Goal: Task Accomplishment & Management: Manage account settings

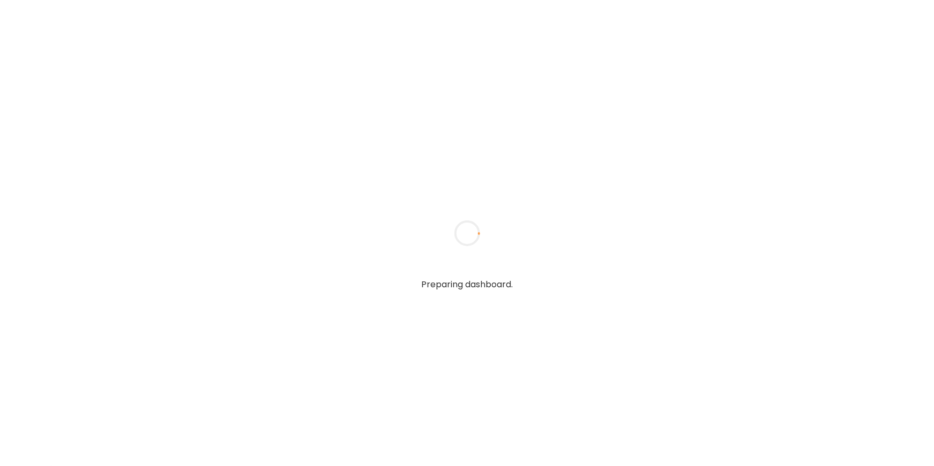
type input "**********"
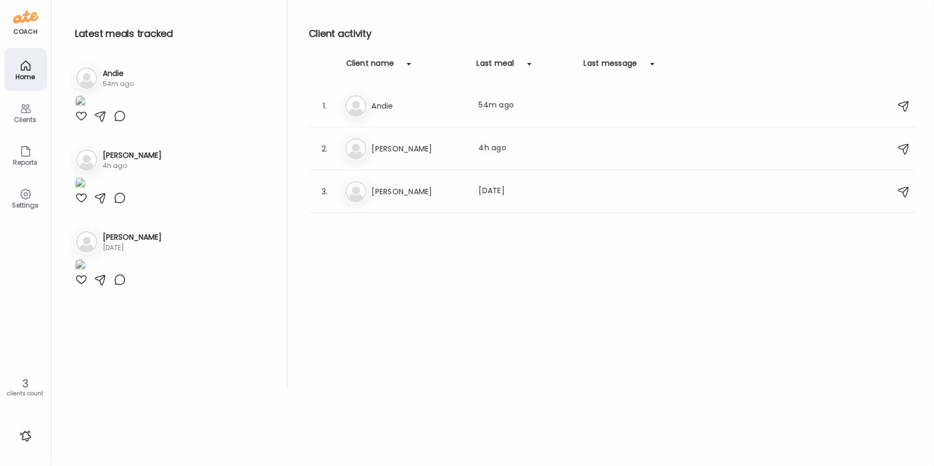
click at [382, 146] on h3 "[PERSON_NAME]" at bounding box center [419, 148] width 94 height 13
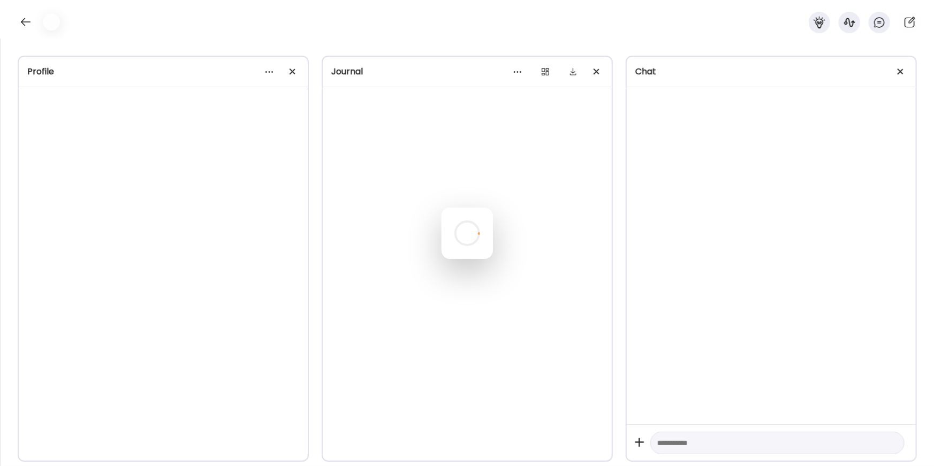
scroll to position [927, 0]
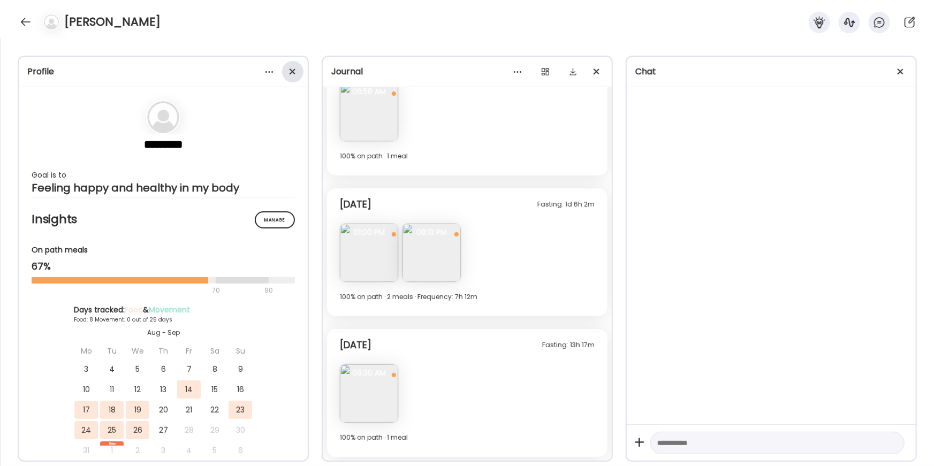
click at [292, 73] on div at bounding box center [292, 71] width 21 height 21
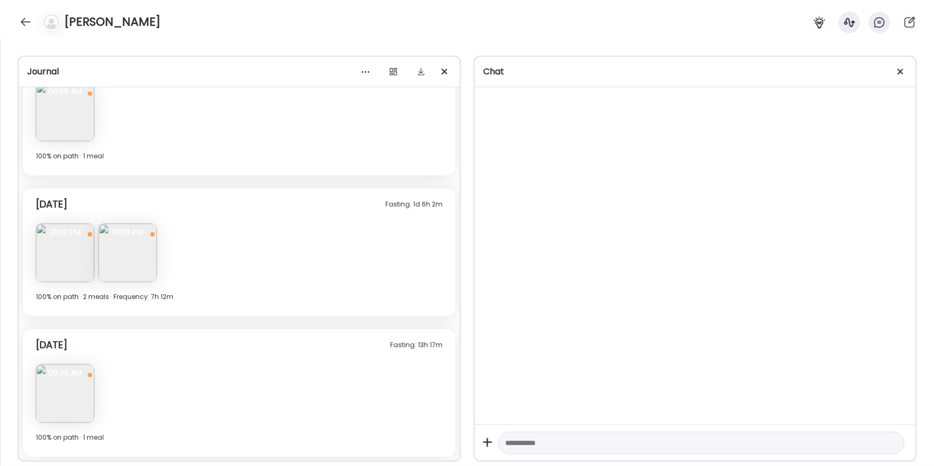
click at [911, 73] on div "Chat" at bounding box center [695, 72] width 441 height 31
click at [904, 73] on div at bounding box center [900, 71] width 21 height 21
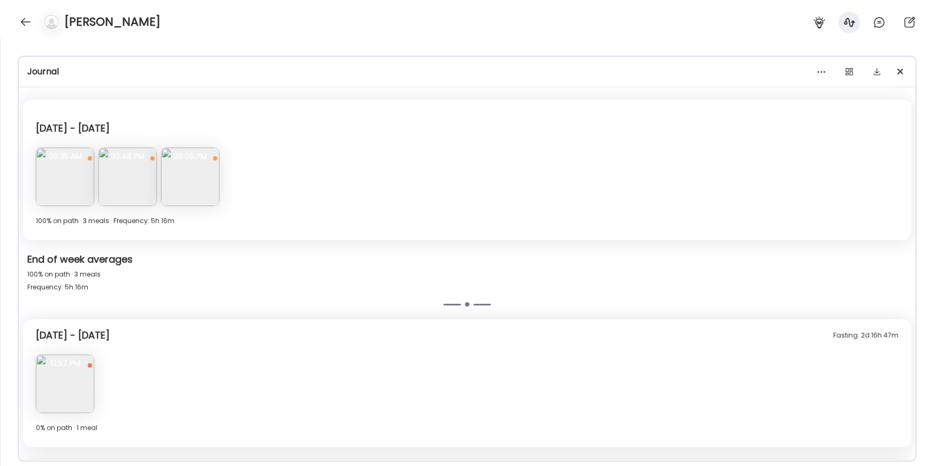
scroll to position [0, 0]
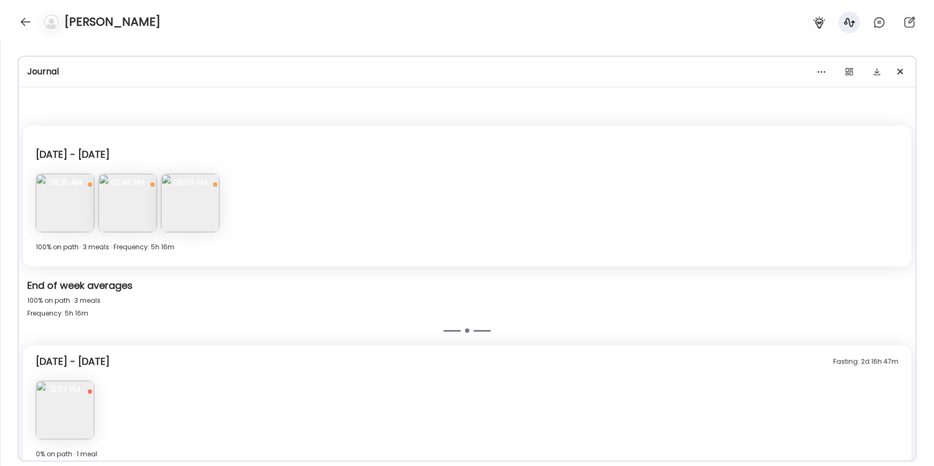
click at [354, 350] on div "Fasting: 2d 16h 47m [DATE] - [DATE]" at bounding box center [467, 360] width 863 height 26
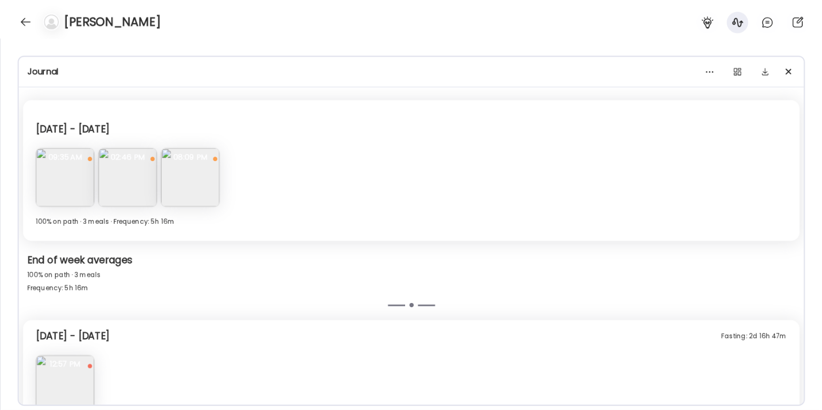
scroll to position [28, 0]
click at [79, 172] on img at bounding box center [65, 175] width 58 height 58
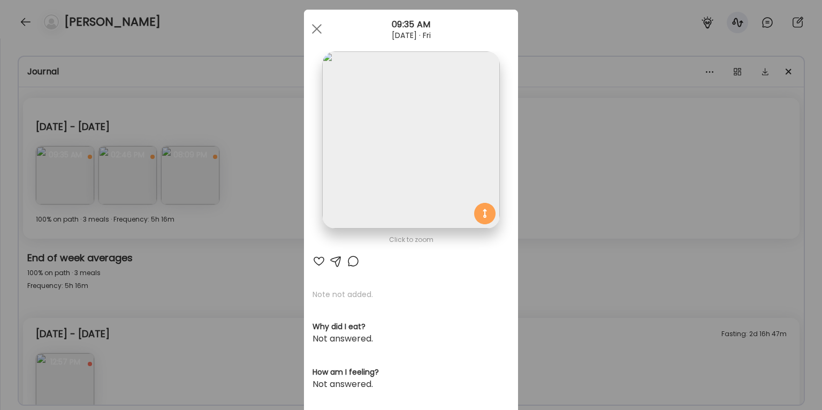
scroll to position [17, 0]
click at [565, 185] on div "Ate Coach Dashboard Wahoo! It’s official Take a moment to set up your Coach Pro…" at bounding box center [411, 205] width 822 height 410
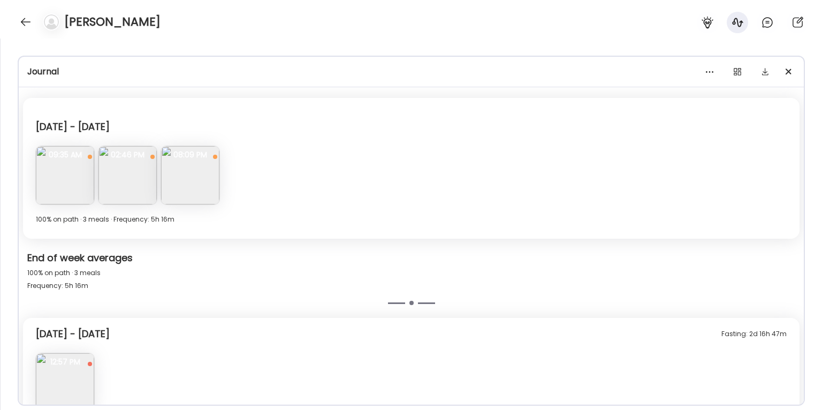
click at [124, 179] on img at bounding box center [127, 175] width 58 height 58
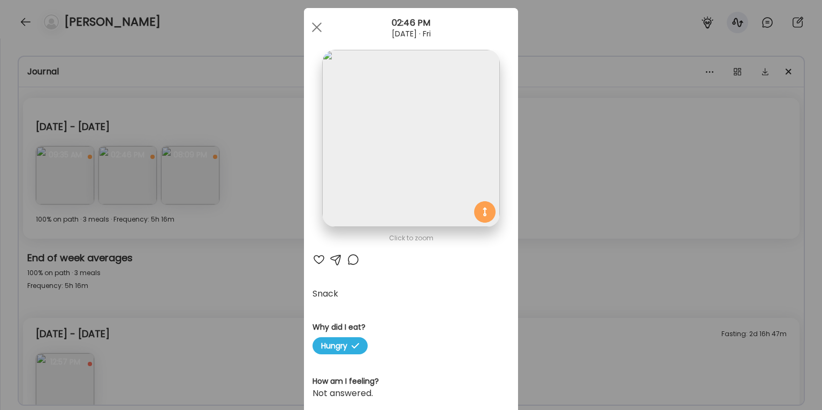
scroll to position [19, 0]
click at [317, 26] on span at bounding box center [317, 26] width 10 height 10
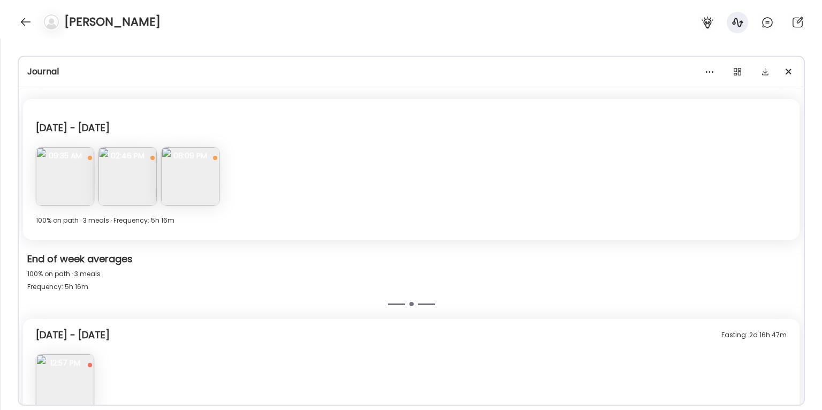
scroll to position [26, 0]
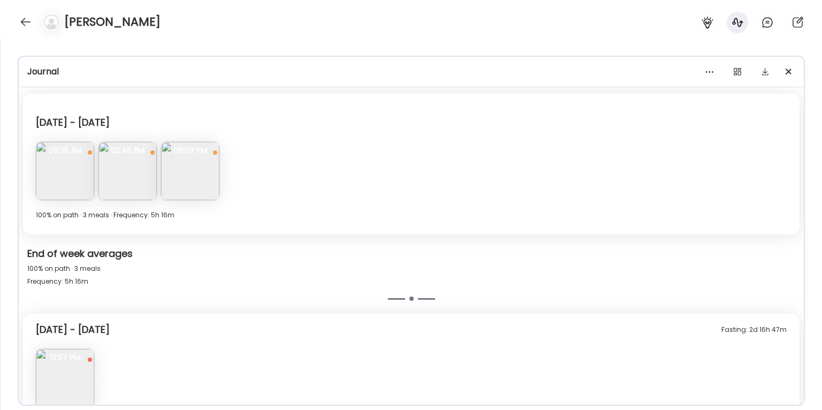
click at [202, 169] on img at bounding box center [190, 171] width 58 height 58
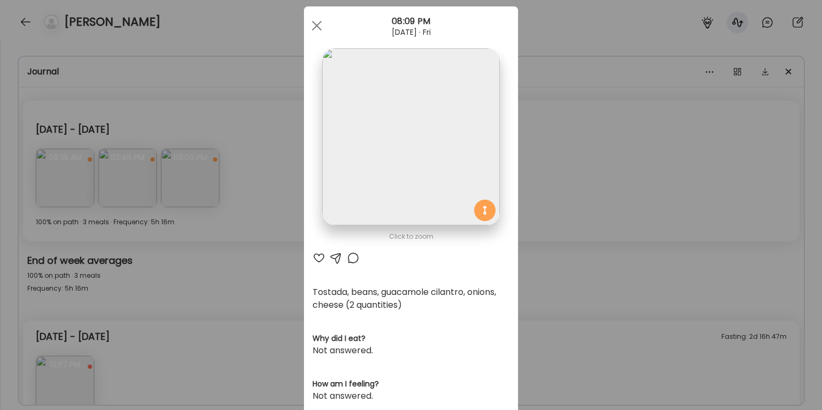
click at [477, 151] on img at bounding box center [410, 136] width 177 height 177
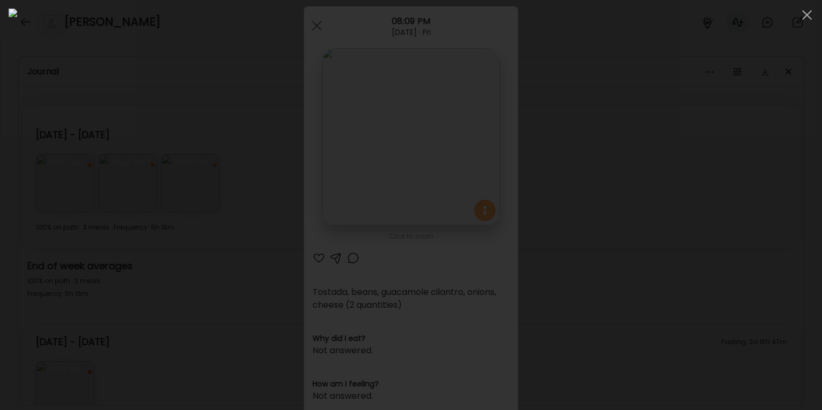
scroll to position [21, 0]
click at [806, 18] on div at bounding box center [806, 14] width 21 height 21
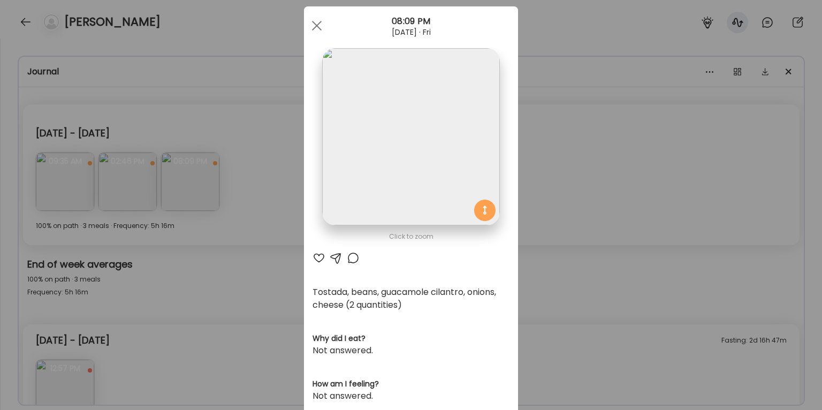
scroll to position [55, 0]
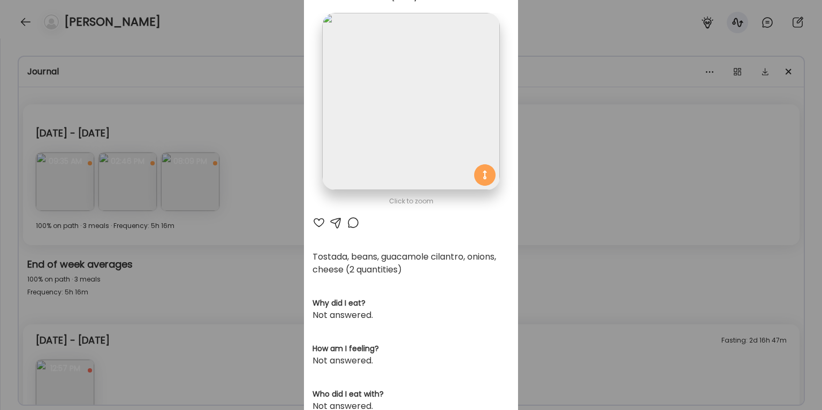
click at [588, 124] on div "Ate Coach Dashboard Wahoo! It’s official Take a moment to set up your Coach Pro…" at bounding box center [411, 205] width 822 height 410
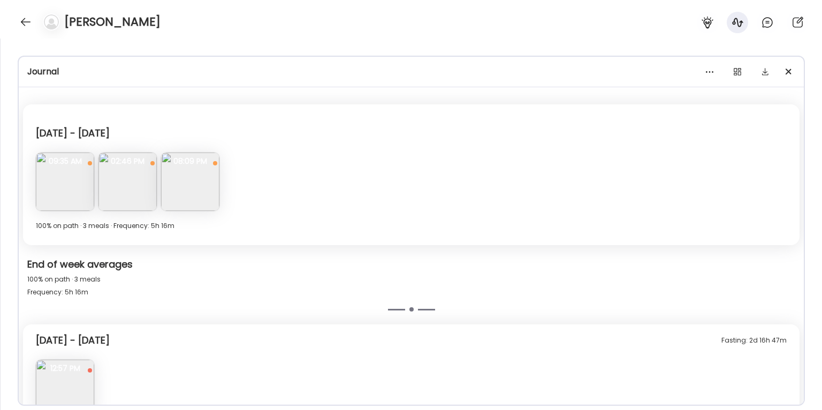
drag, startPoint x: 193, startPoint y: 184, endPoint x: 187, endPoint y: 186, distance: 6.5
click at [194, 184] on img at bounding box center [190, 182] width 58 height 58
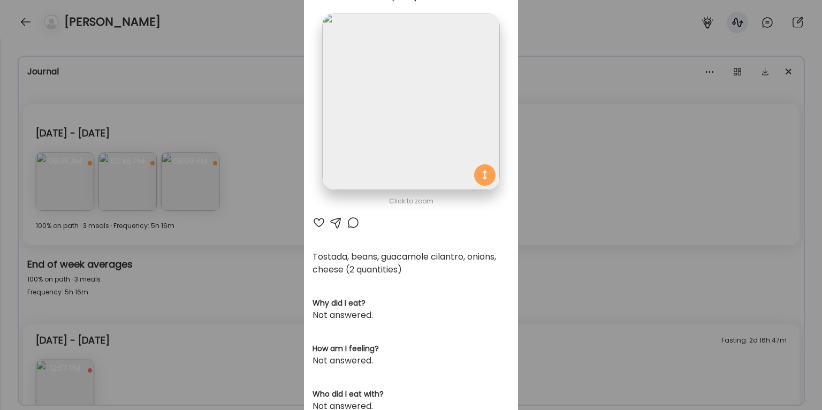
click at [552, 149] on div "Ate Coach Dashboard Wahoo! It’s official Take a moment to set up your Coach Pro…" at bounding box center [411, 205] width 822 height 410
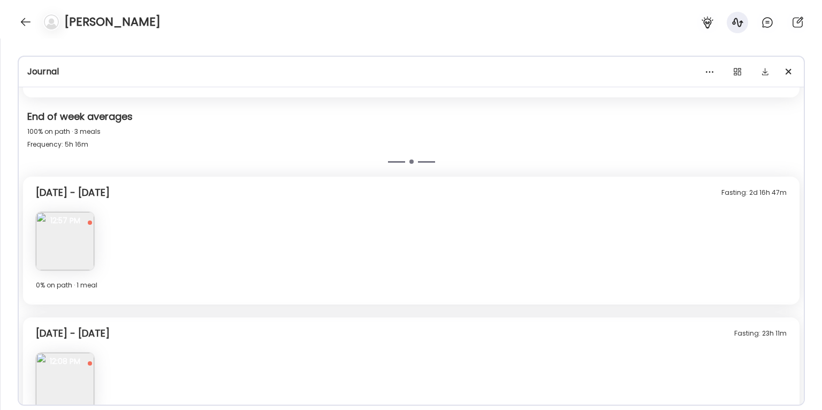
scroll to position [175, 0]
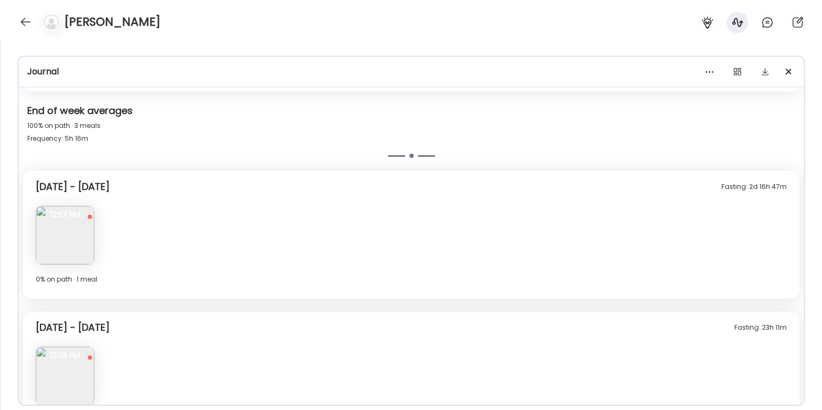
click at [88, 228] on img at bounding box center [65, 235] width 58 height 58
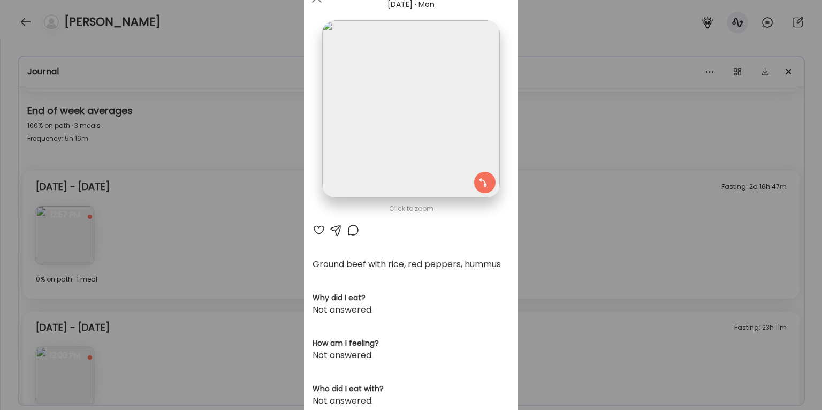
scroll to position [45, 0]
click at [362, 142] on img at bounding box center [410, 110] width 177 height 177
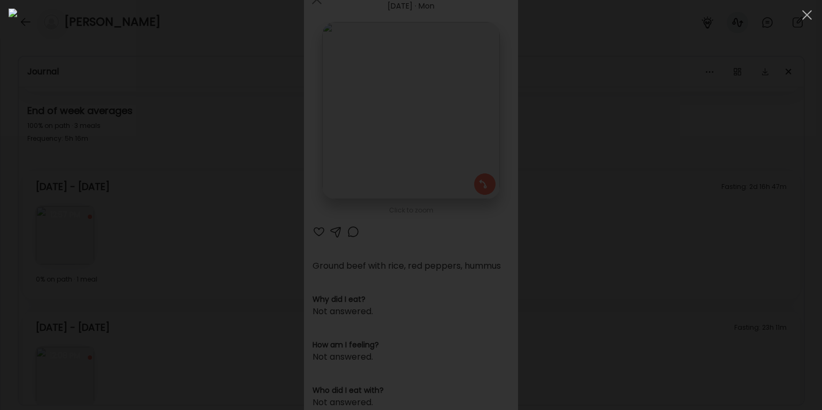
click at [729, 183] on div at bounding box center [411, 205] width 805 height 393
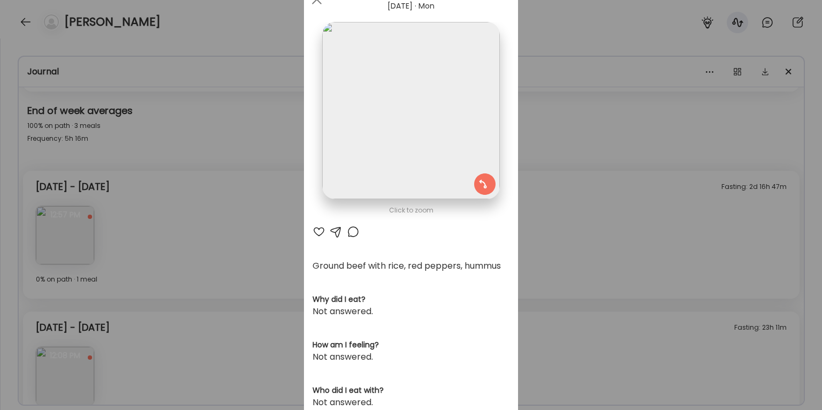
click at [253, 215] on div "Ate Coach Dashboard Wahoo! It’s official Take a moment to set up your Coach Pro…" at bounding box center [411, 205] width 822 height 410
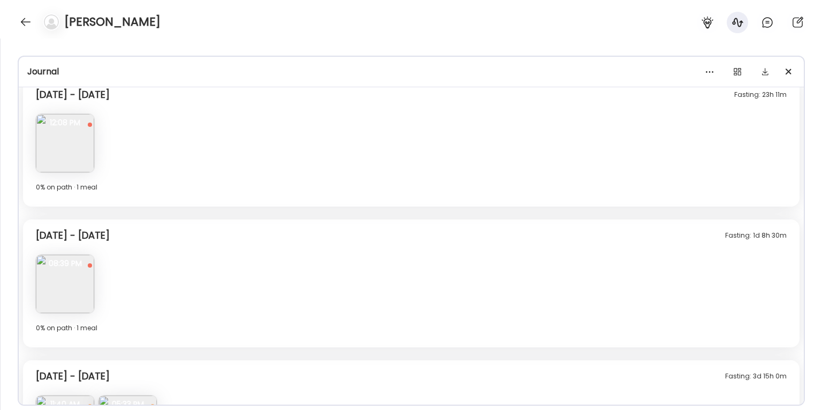
scroll to position [388, 0]
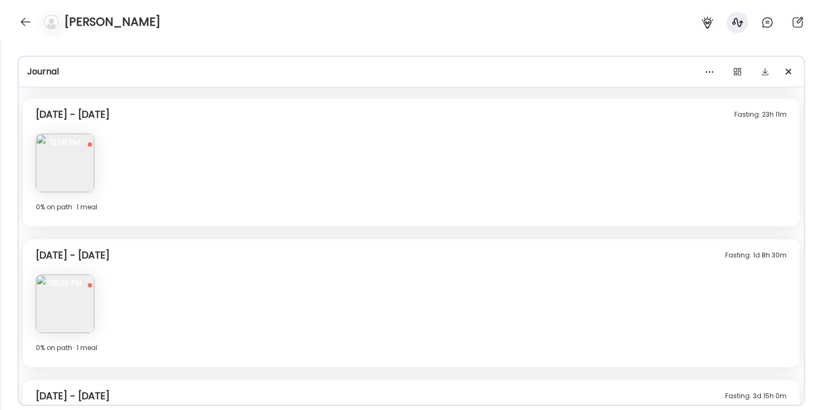
click at [77, 177] on img at bounding box center [65, 163] width 58 height 58
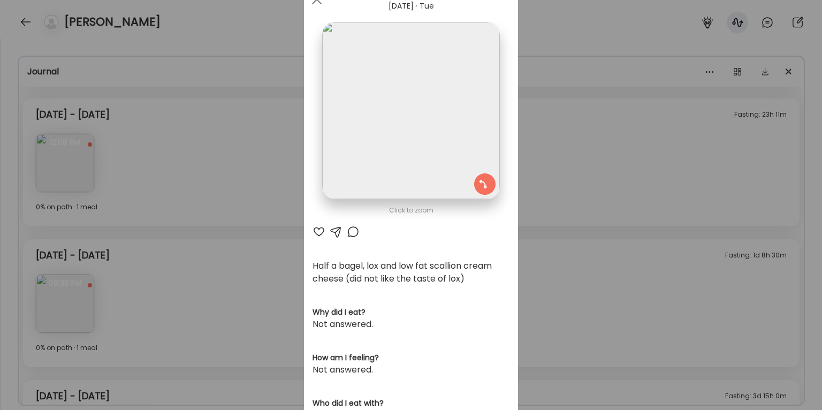
click at [596, 150] on div "Ate Coach Dashboard Wahoo! It’s official Take a moment to set up your Coach Pro…" at bounding box center [411, 205] width 822 height 410
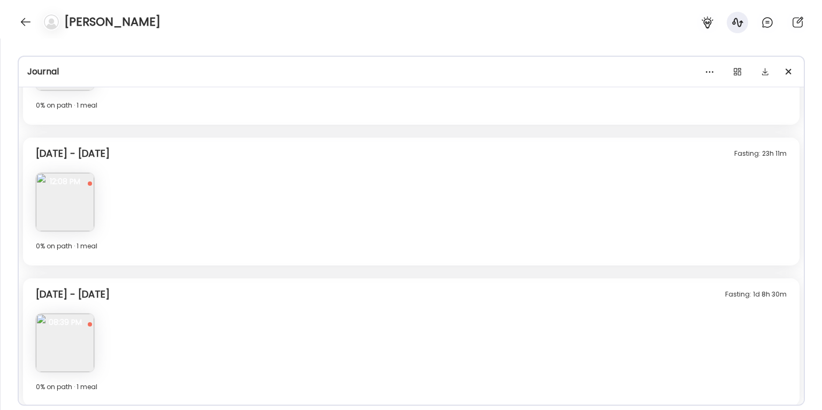
scroll to position [351, 0]
click at [73, 188] on img at bounding box center [65, 200] width 58 height 58
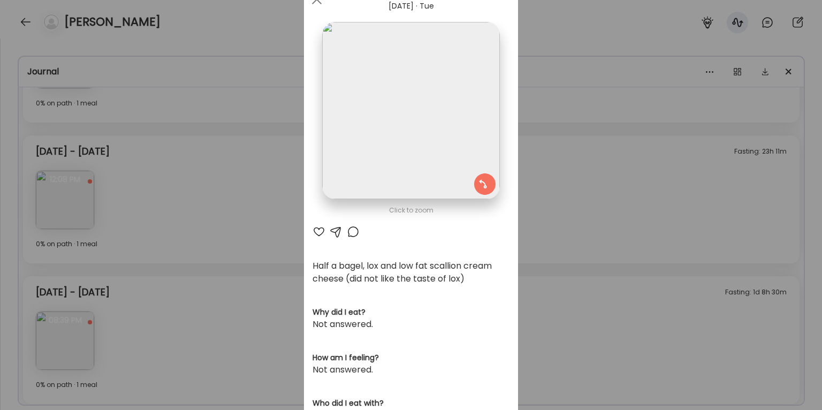
click at [224, 140] on div "Ate Coach Dashboard Wahoo! It’s official Take a moment to set up your Coach Pro…" at bounding box center [411, 205] width 822 height 410
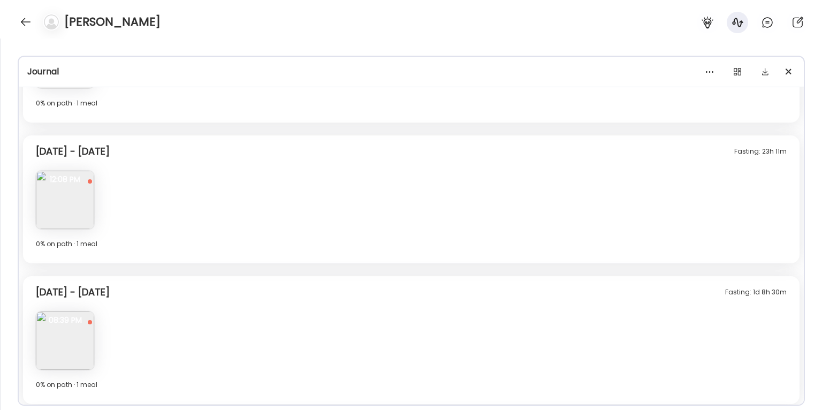
scroll to position [353, 0]
click at [78, 200] on img at bounding box center [65, 198] width 58 height 58
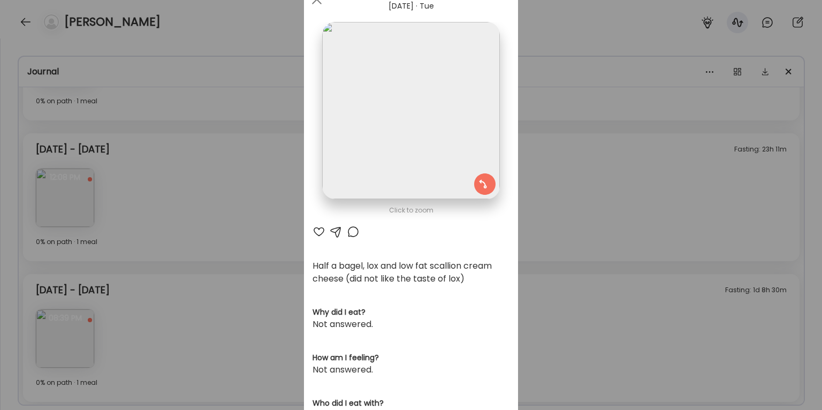
scroll to position [43, 0]
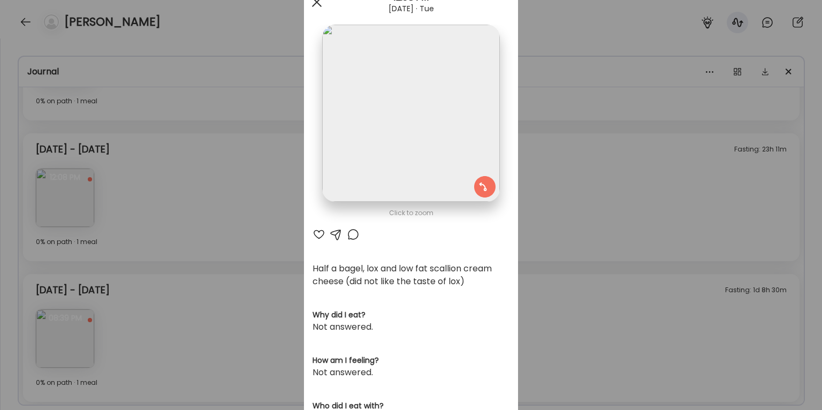
click at [313, 3] on div at bounding box center [316, 1] width 21 height 21
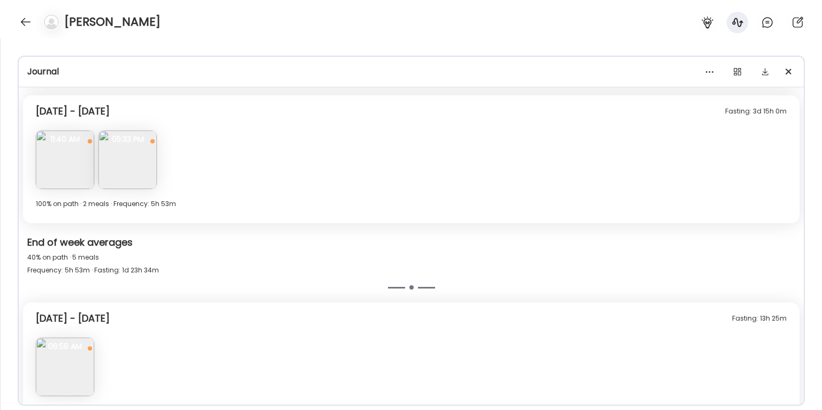
scroll to position [675, 0]
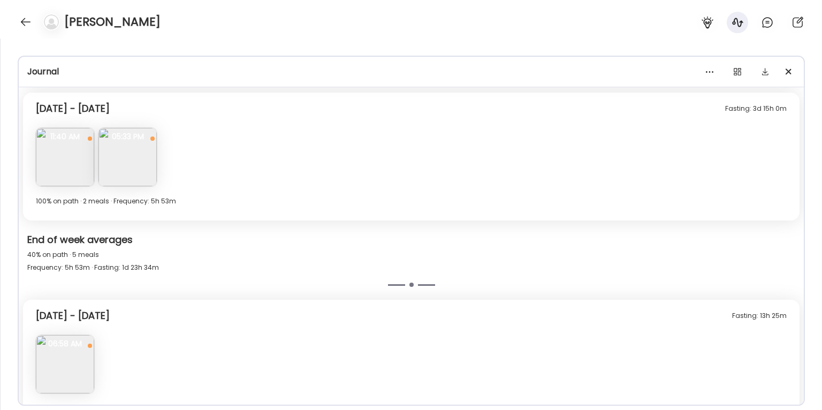
click at [72, 162] on img at bounding box center [65, 157] width 58 height 58
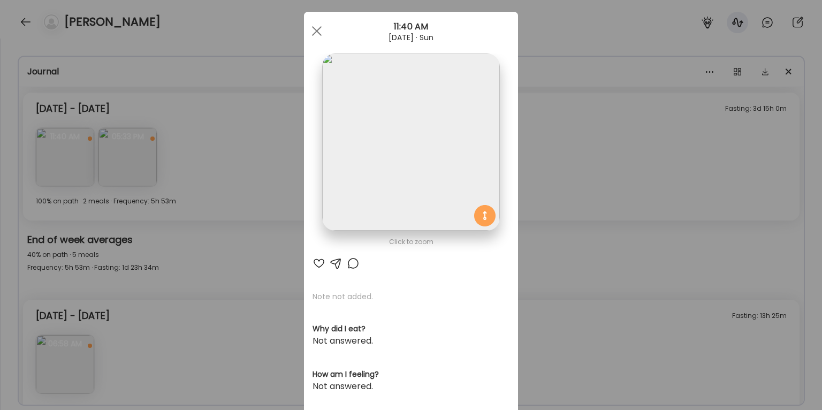
scroll to position [4, 0]
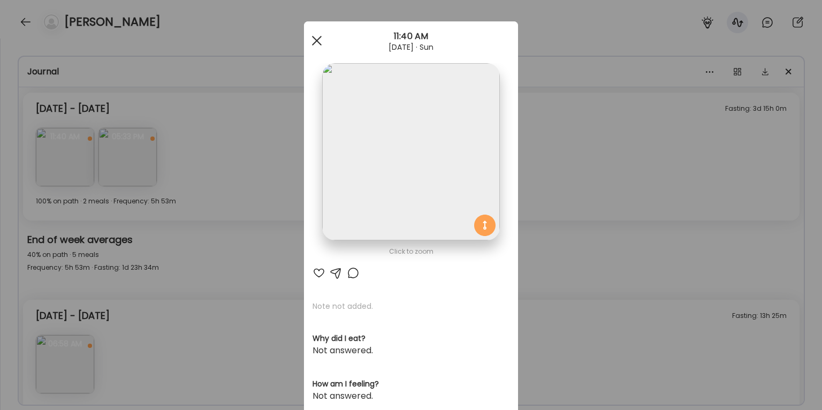
click at [317, 47] on div at bounding box center [316, 40] width 21 height 21
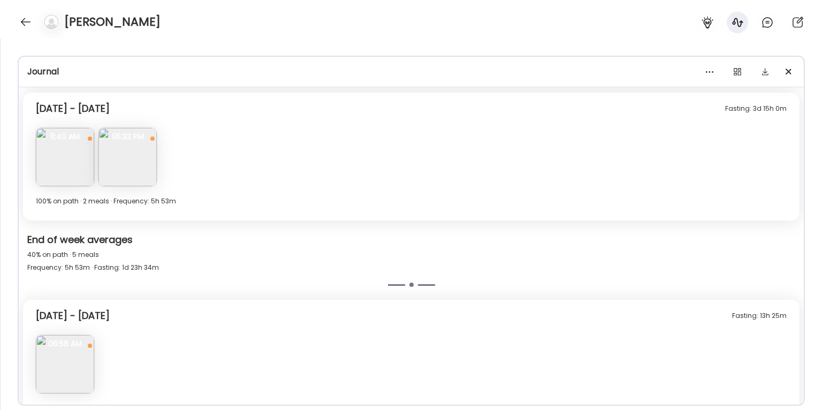
click at [134, 157] on img at bounding box center [127, 157] width 58 height 58
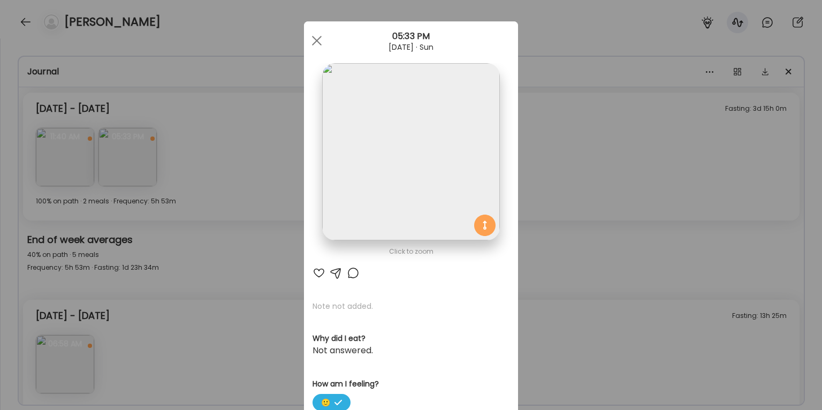
click at [391, 154] on img at bounding box center [410, 151] width 177 height 177
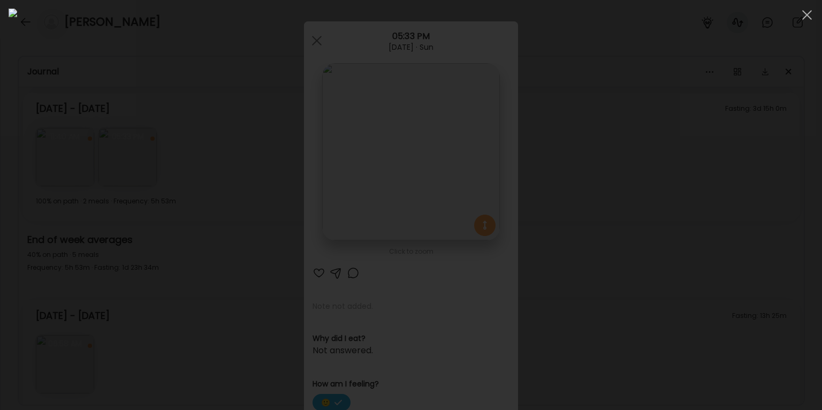
click at [162, 127] on div at bounding box center [411, 205] width 805 height 393
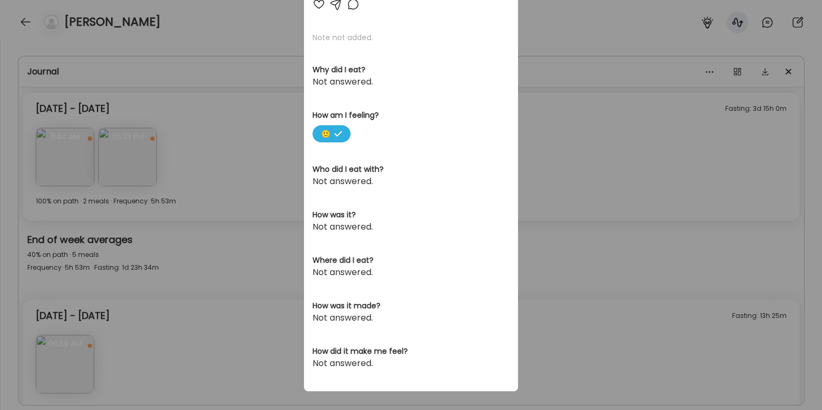
scroll to position [279, 0]
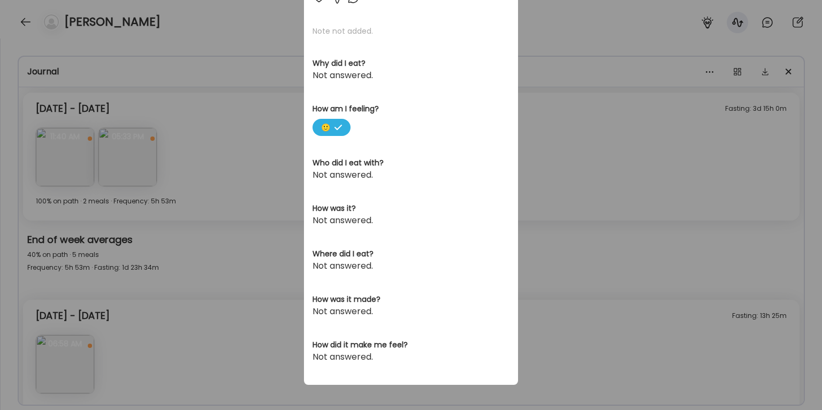
click at [255, 215] on div "Ate Coach Dashboard Wahoo! It’s official Take a moment to set up your Coach Pro…" at bounding box center [411, 205] width 822 height 410
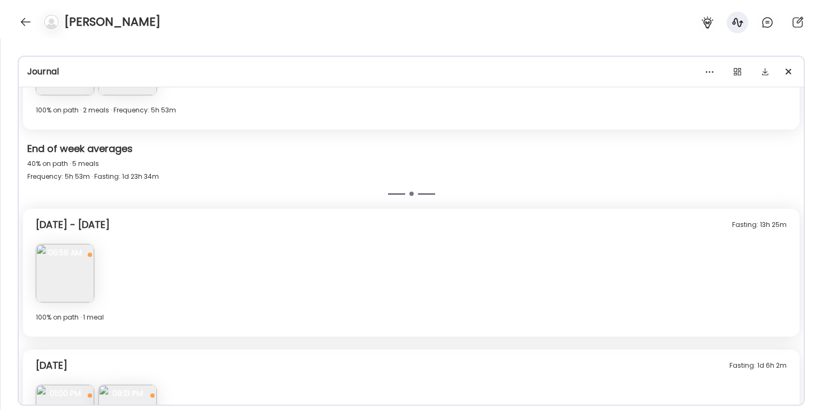
scroll to position [768, 0]
click at [60, 275] on img at bounding box center [65, 271] width 58 height 58
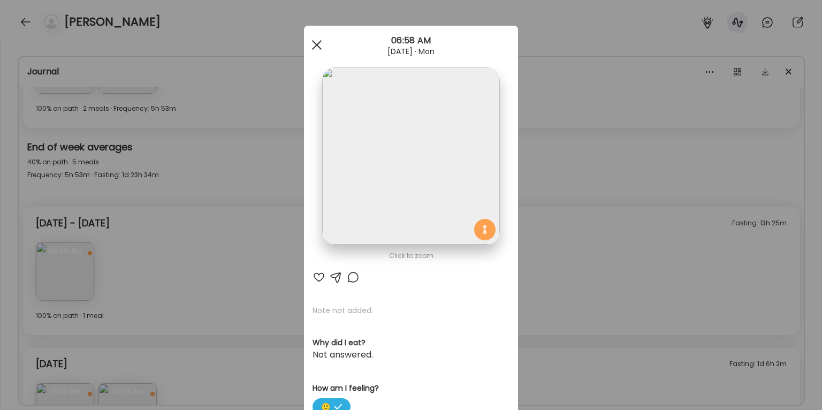
scroll to position [1, 0]
click at [317, 40] on div at bounding box center [316, 43] width 21 height 21
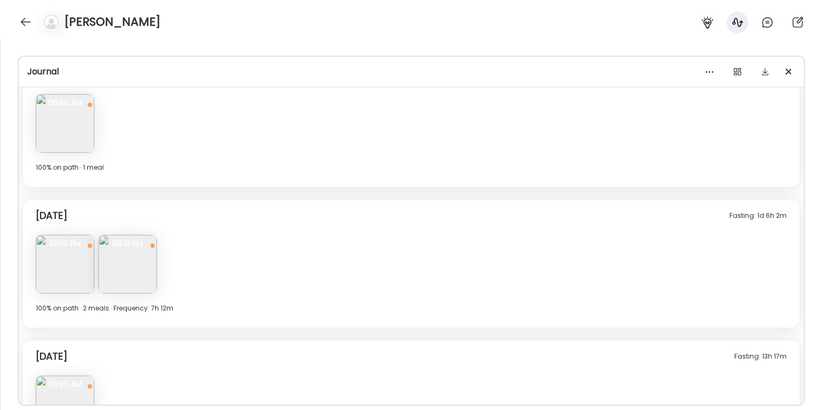
scroll to position [918, 0]
click at [65, 126] on img at bounding box center [65, 122] width 58 height 58
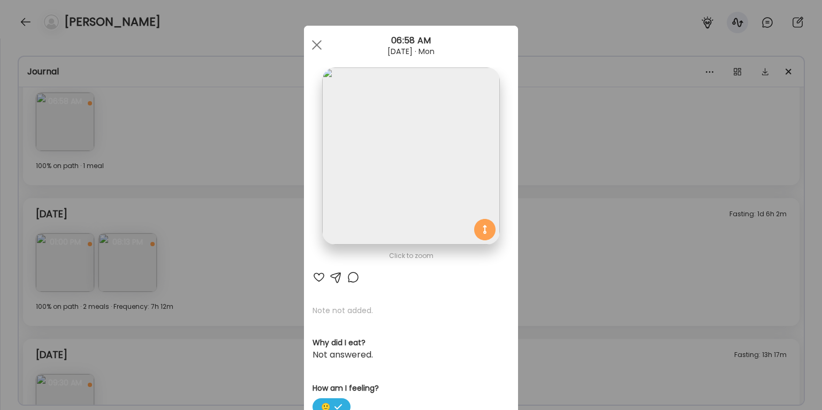
click at [420, 208] on img at bounding box center [410, 155] width 177 height 177
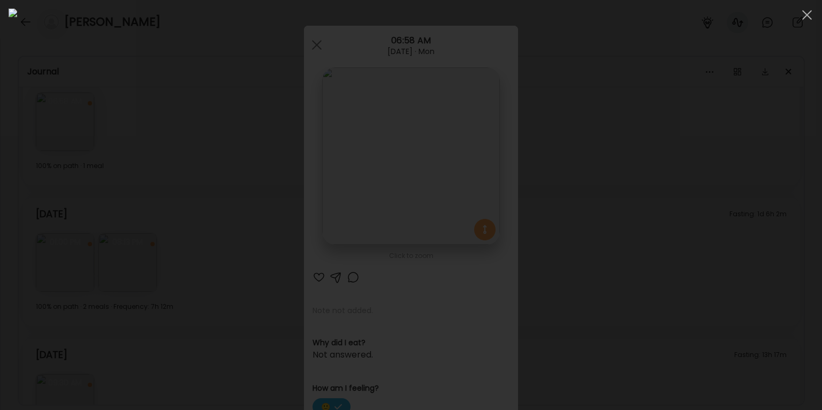
click at [693, 240] on div at bounding box center [411, 205] width 805 height 393
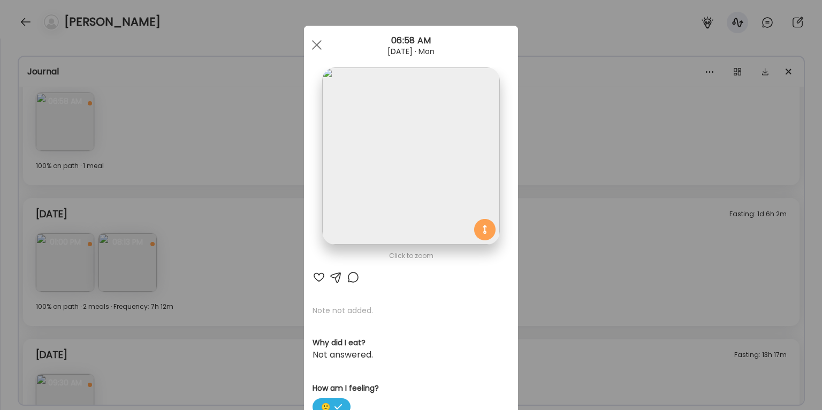
scroll to position [2, 0]
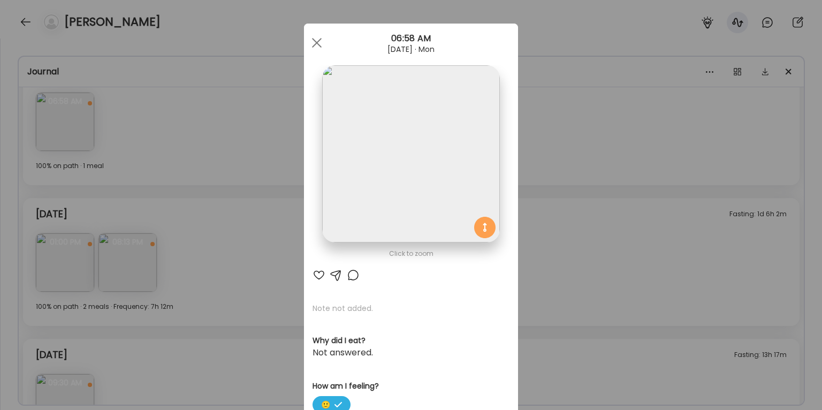
click at [632, 278] on div "Ate Coach Dashboard Wahoo! It’s official Take a moment to set up your Coach Pro…" at bounding box center [411, 205] width 822 height 410
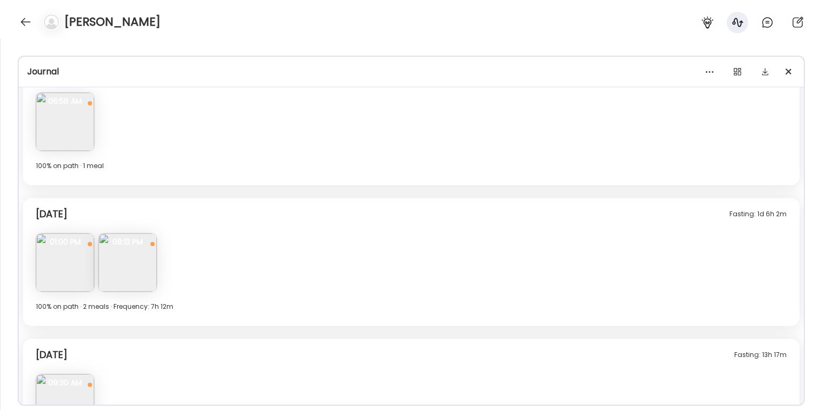
click at [67, 270] on img at bounding box center [65, 262] width 58 height 58
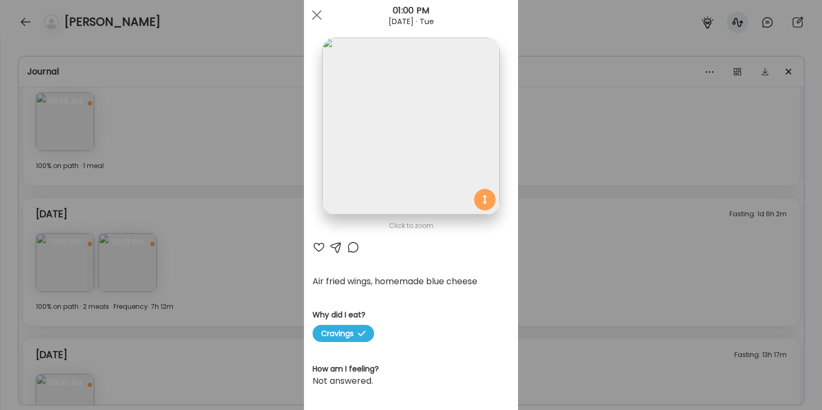
scroll to position [31, 0]
click at [209, 231] on div "Ate Coach Dashboard Wahoo! It’s official Take a moment to set up your Coach Pro…" at bounding box center [411, 205] width 822 height 410
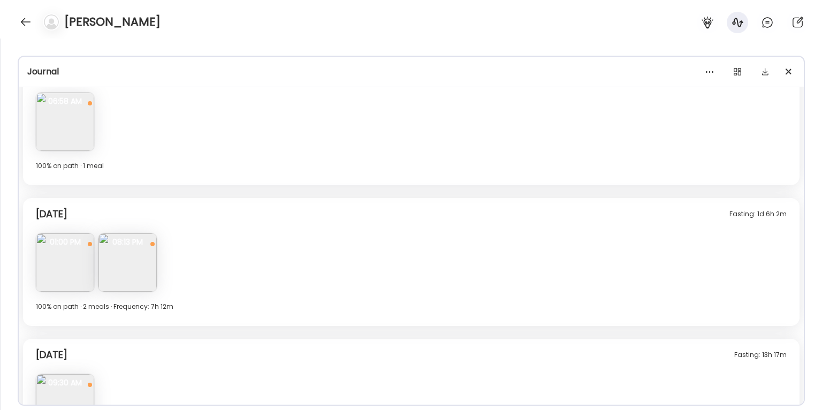
click at [153, 246] on span "08:13 PM" at bounding box center [127, 242] width 58 height 10
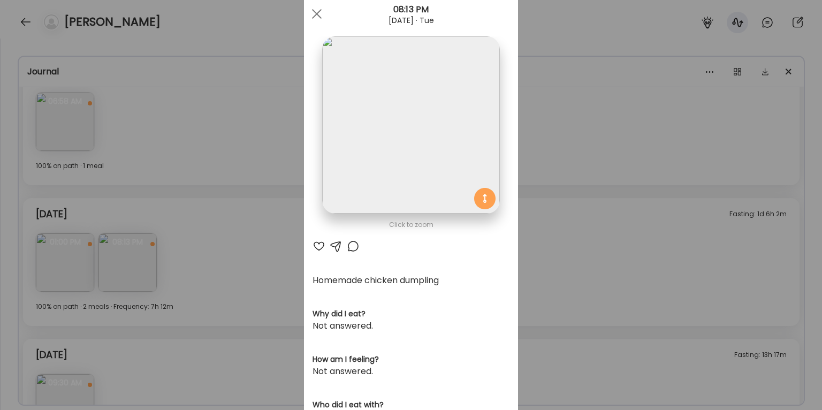
click at [451, 104] on img at bounding box center [410, 124] width 177 height 177
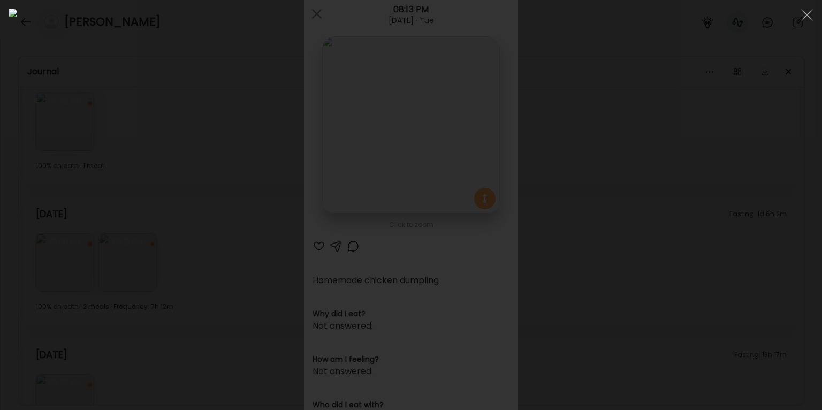
drag, startPoint x: 694, startPoint y: 124, endPoint x: 679, endPoint y: 118, distance: 15.6
click at [694, 124] on div at bounding box center [411, 205] width 805 height 393
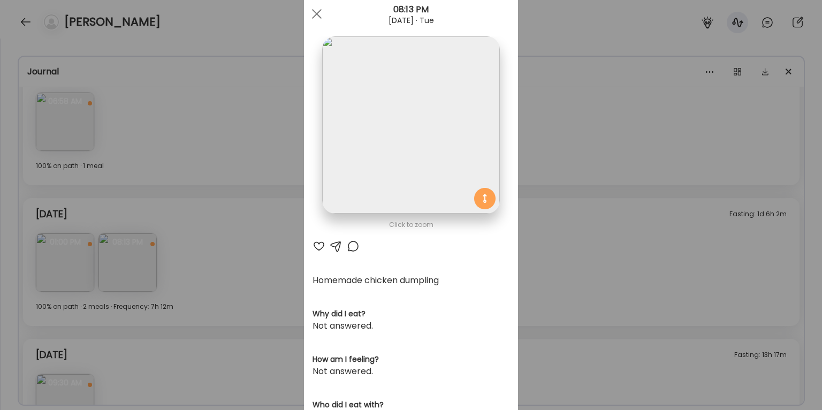
click at [235, 262] on div "Ate Coach Dashboard Wahoo! It’s official Take a moment to set up your Coach Pro…" at bounding box center [411, 205] width 822 height 410
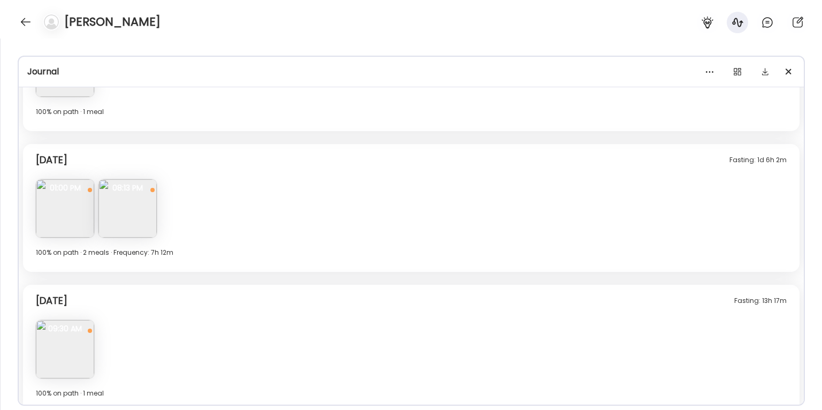
scroll to position [983, 0]
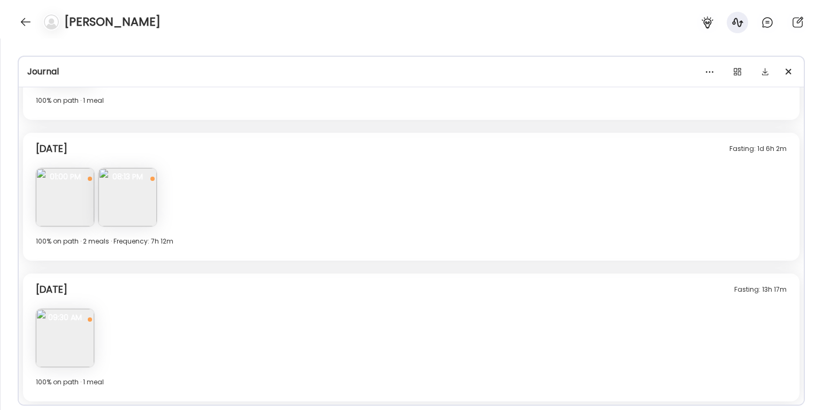
click at [63, 344] on img at bounding box center [65, 338] width 58 height 58
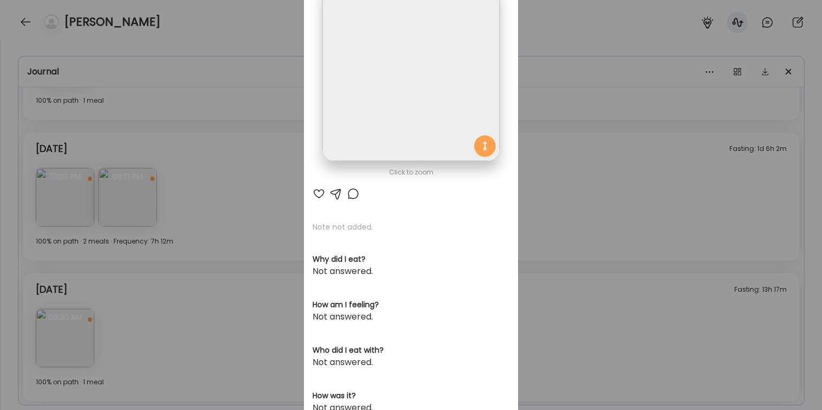
scroll to position [86, 0]
click at [398, 138] on img at bounding box center [410, 70] width 177 height 177
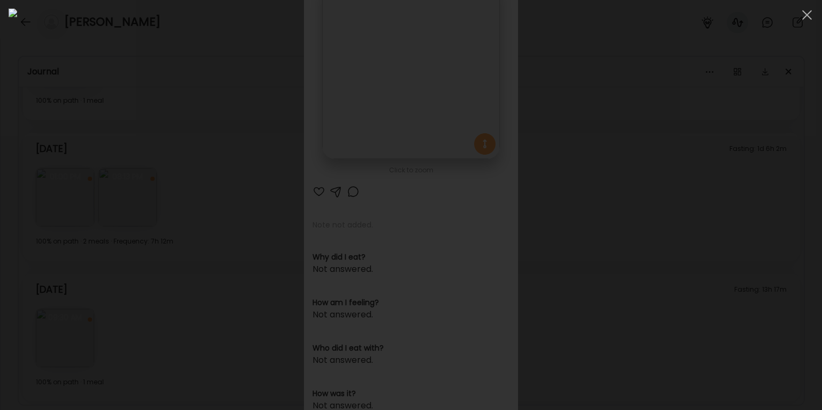
click at [707, 242] on div at bounding box center [411, 205] width 805 height 393
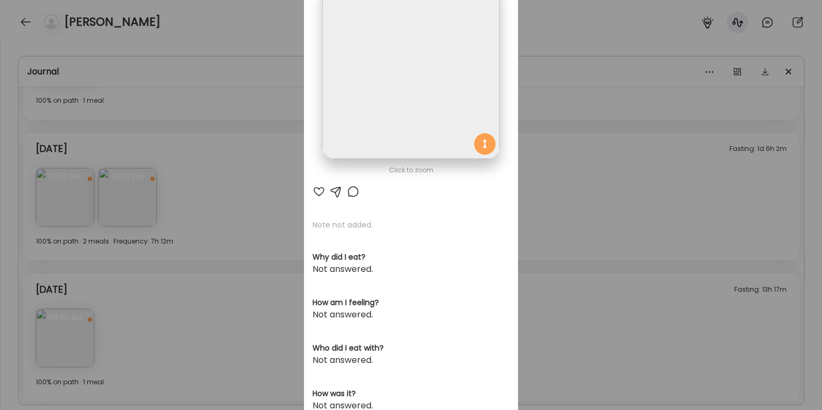
click at [609, 231] on div "Ate Coach Dashboard Wahoo! It’s official Take a moment to set up your Coach Pro…" at bounding box center [411, 205] width 822 height 410
